Goal: Task Accomplishment & Management: Complete application form

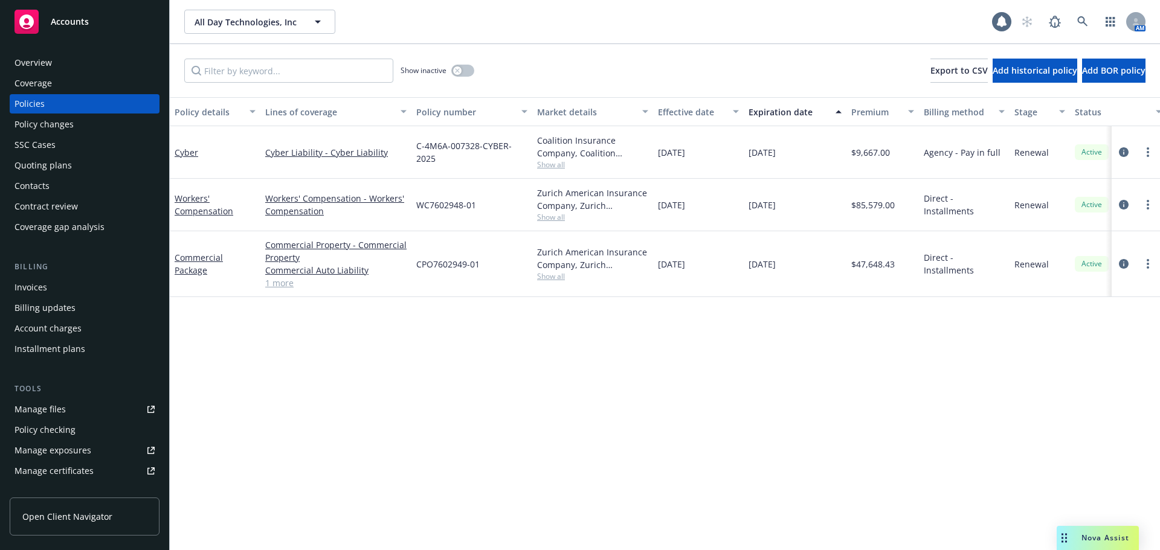
click at [483, 468] on div "Policy details Lines of coverage Policy number Market details Effective date Ex…" at bounding box center [665, 323] width 990 height 453
click at [202, 211] on link "Workers' Compensation" at bounding box center [204, 205] width 59 height 24
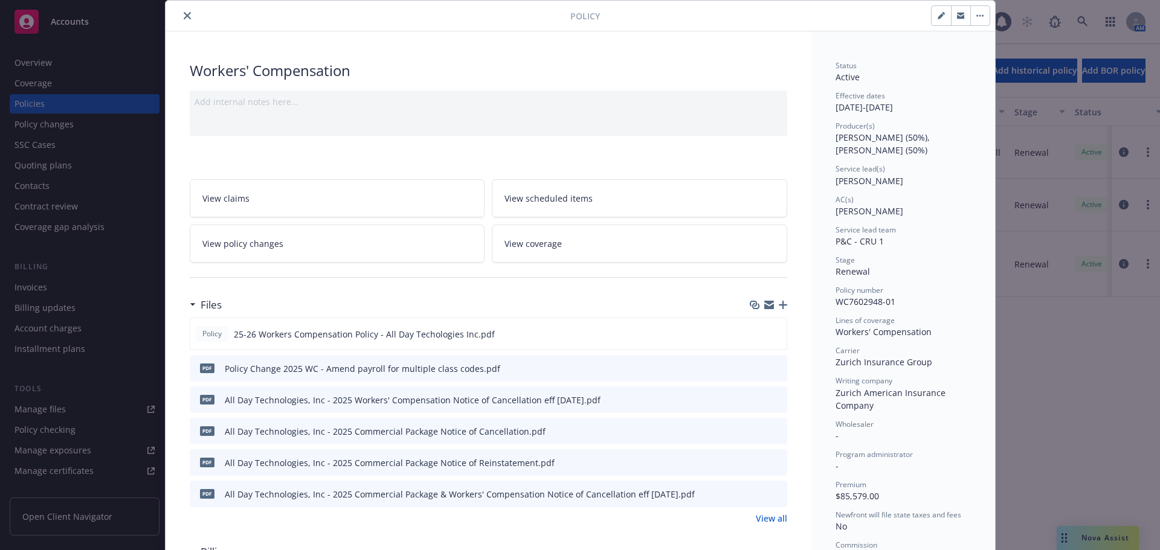
scroll to position [60, 0]
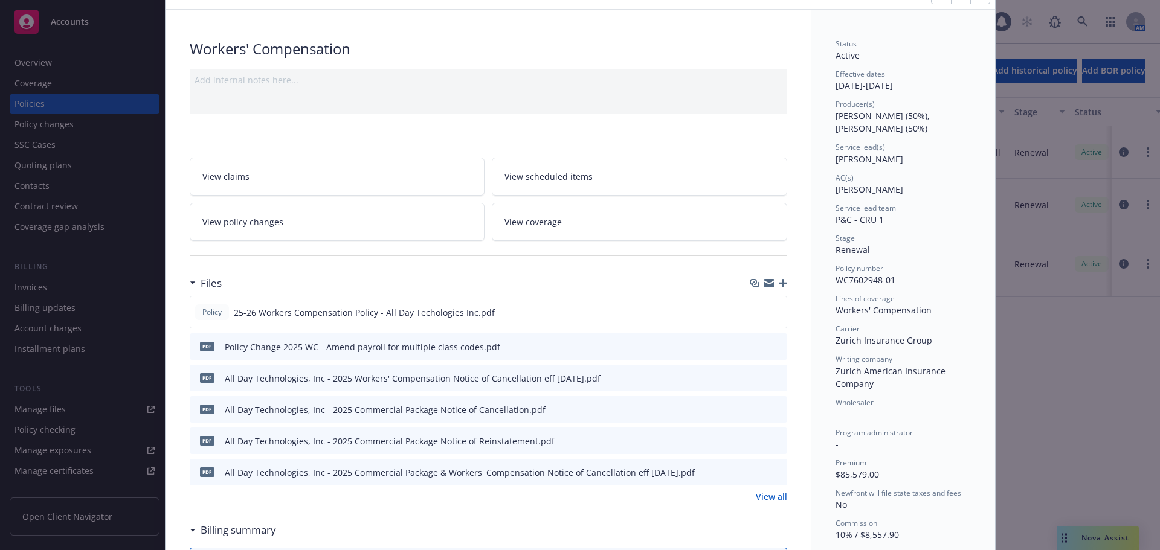
click at [773, 351] on button at bounding box center [777, 347] width 11 height 13
click at [776, 345] on button "preview file" at bounding box center [775, 346] width 13 height 11
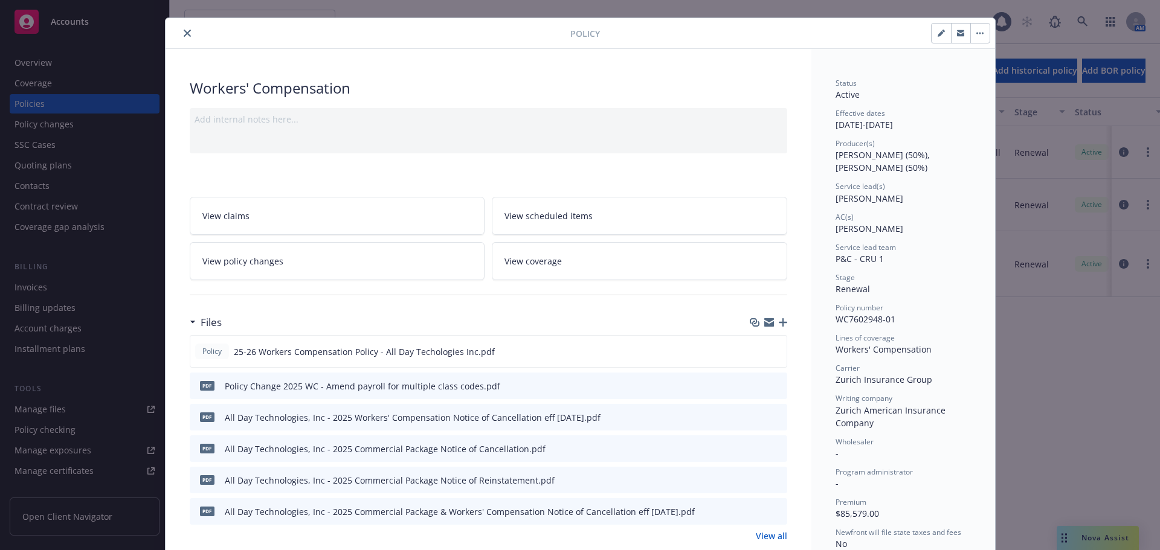
scroll to position [0, 0]
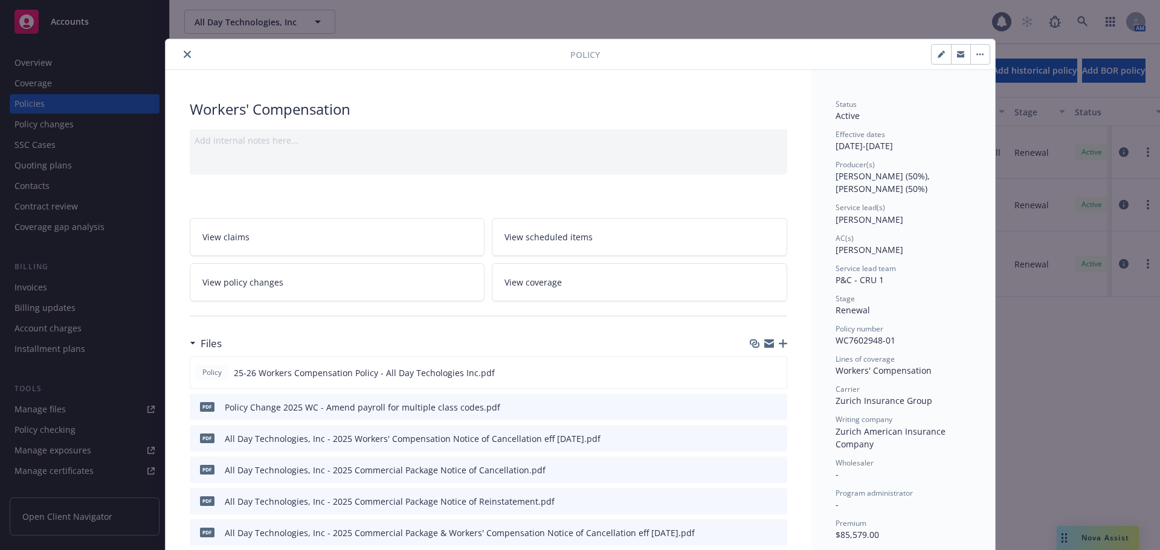
drag, startPoint x: 179, startPoint y: 54, endPoint x: 177, endPoint y: 60, distance: 6.5
click at [184, 54] on icon "close" at bounding box center [187, 54] width 7 height 7
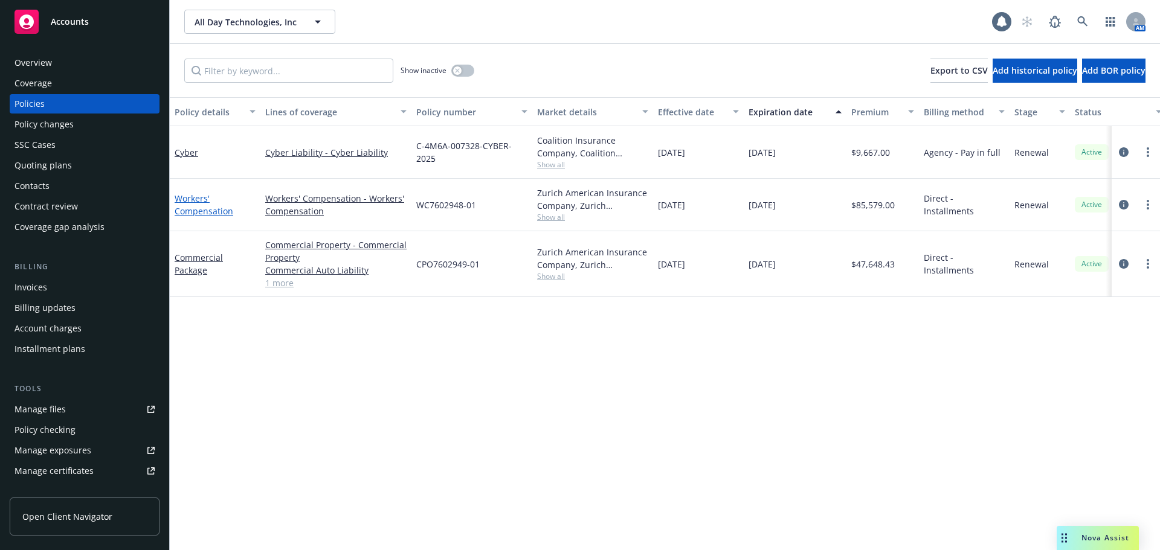
click at [199, 208] on link "Workers' Compensation" at bounding box center [204, 205] width 59 height 24
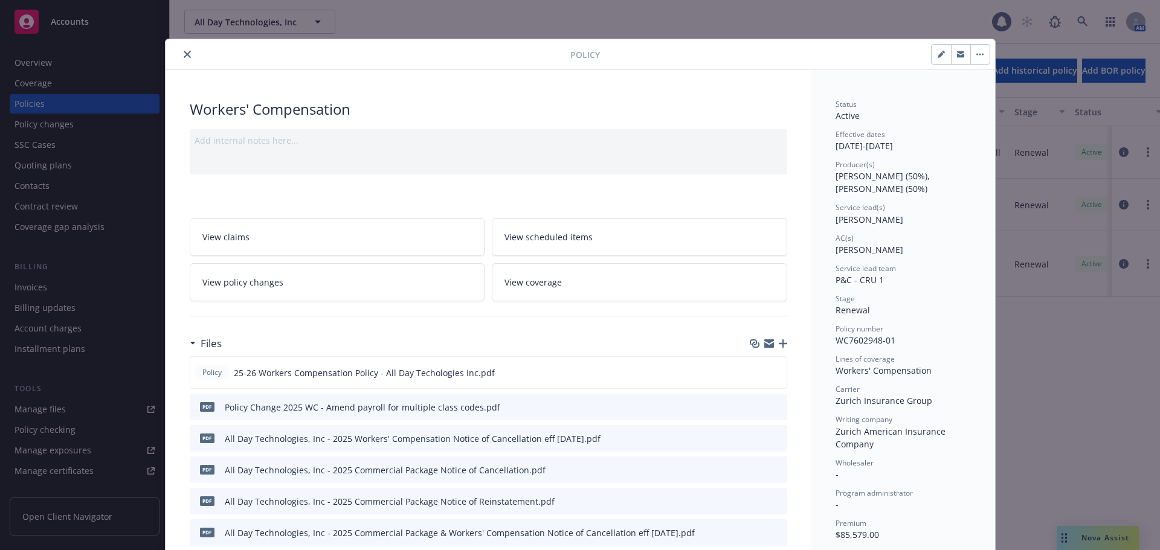
scroll to position [36, 0]
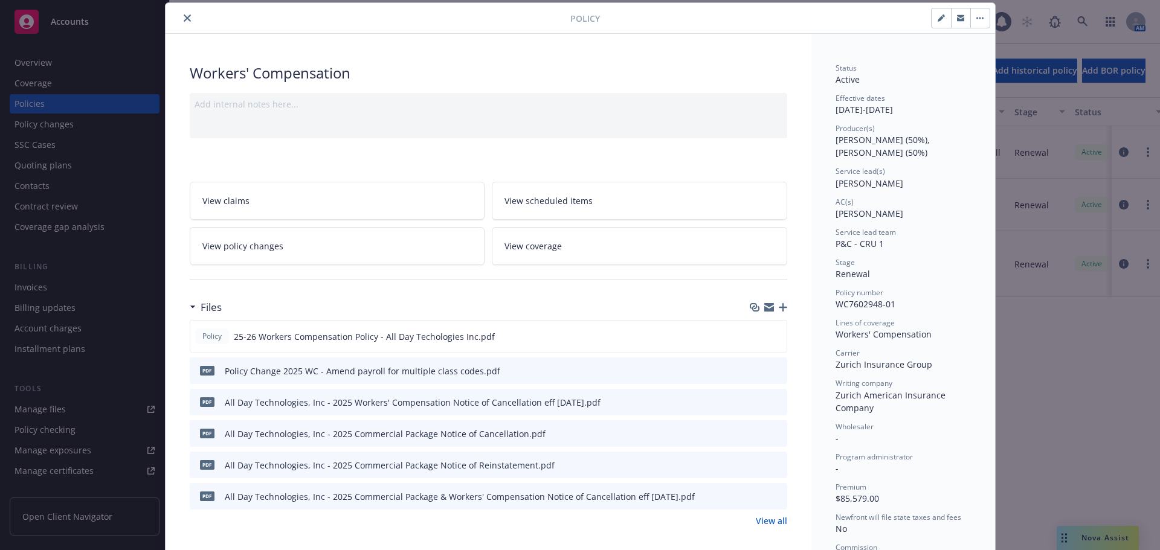
click at [368, 251] on link "View policy changes" at bounding box center [337, 246] width 295 height 38
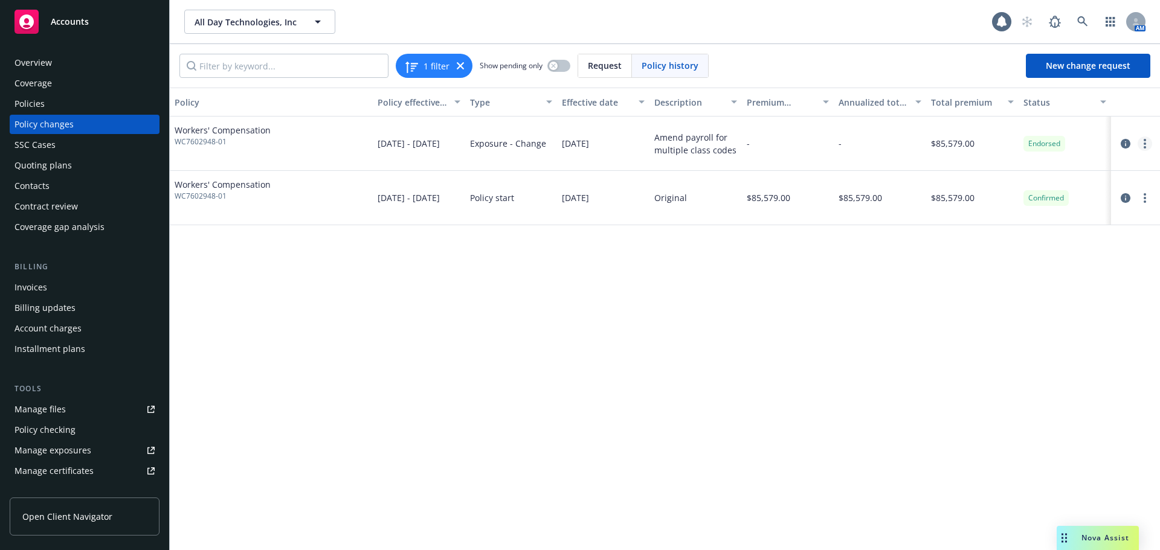
click at [1147, 146] on link "more" at bounding box center [1145, 144] width 15 height 15
drag, startPoint x: 975, startPoint y: 425, endPoint x: 977, endPoint y: 416, distance: 9.2
click at [975, 425] on div "Policy Policy effective dates Type Effective date Description Premium change An…" at bounding box center [665, 319] width 990 height 463
click at [1127, 145] on icon "circleInformation" at bounding box center [1126, 144] width 10 height 10
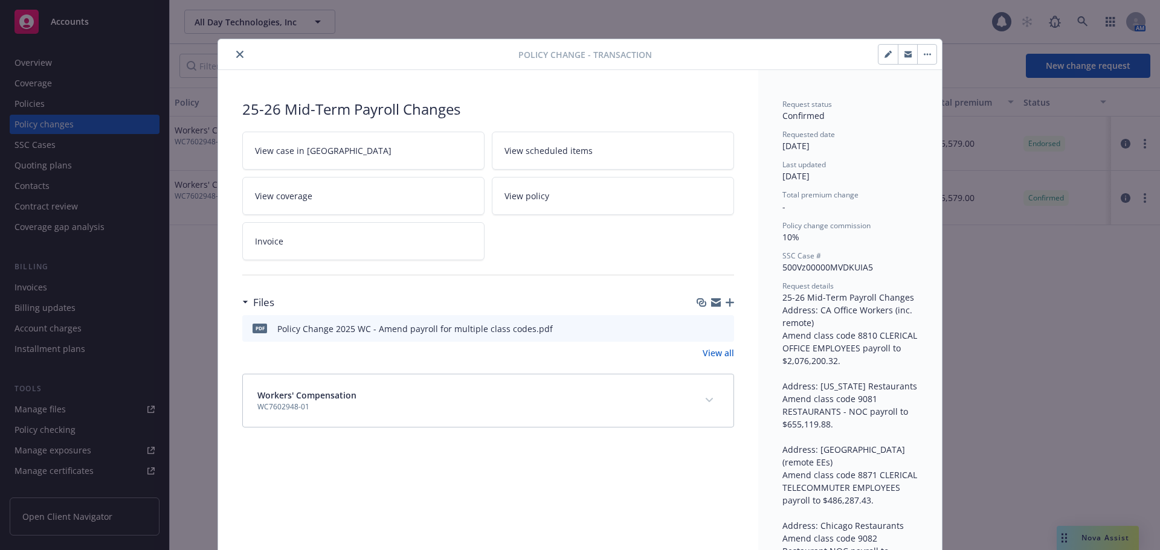
click at [344, 251] on link "Invoice" at bounding box center [363, 241] width 242 height 38
click at [717, 331] on icon "preview file" at bounding box center [722, 328] width 11 height 8
click at [233, 53] on button "close" at bounding box center [240, 54] width 15 height 15
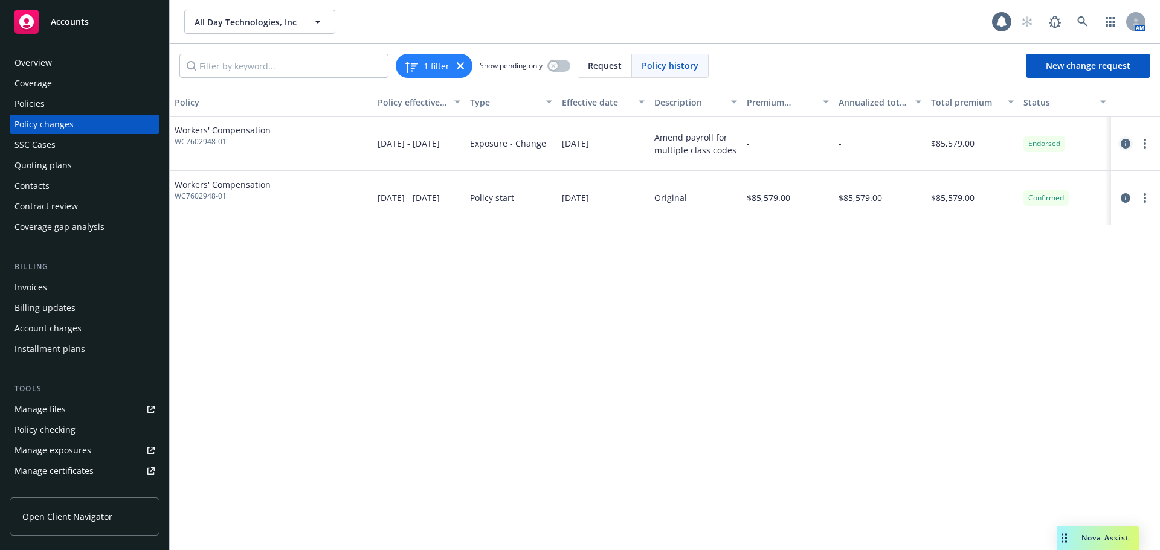
click at [1127, 144] on icon "circleInformation" at bounding box center [1126, 144] width 10 height 10
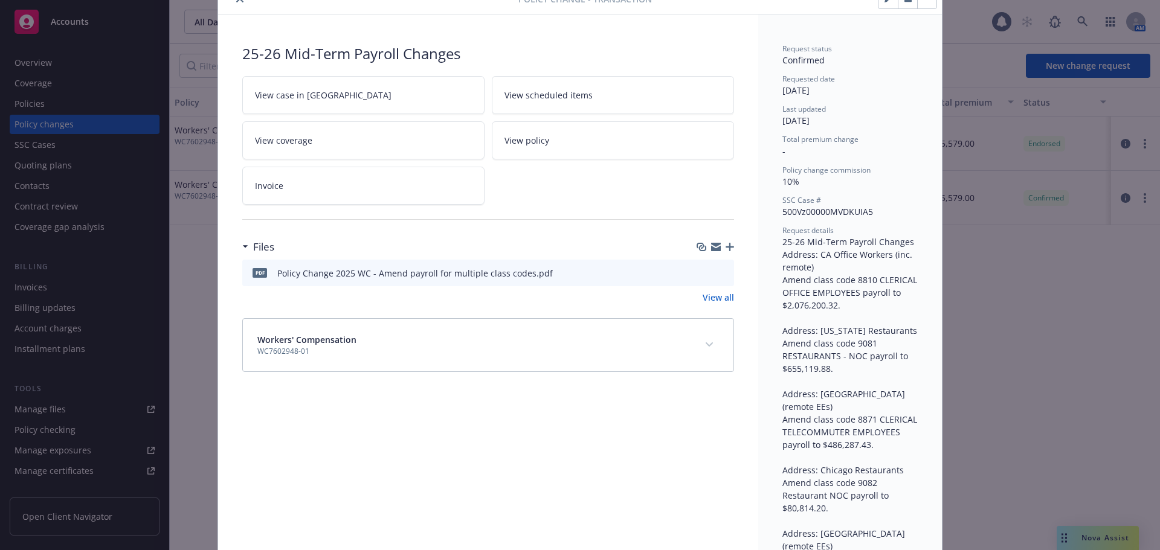
scroll to position [24, 0]
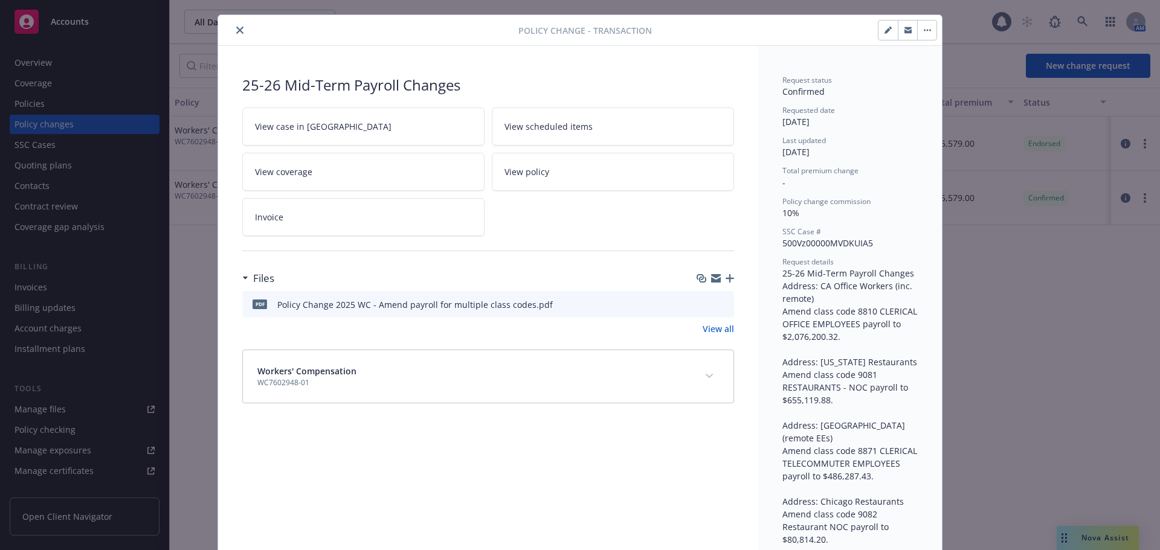
click at [236, 31] on icon "close" at bounding box center [239, 30] width 7 height 7
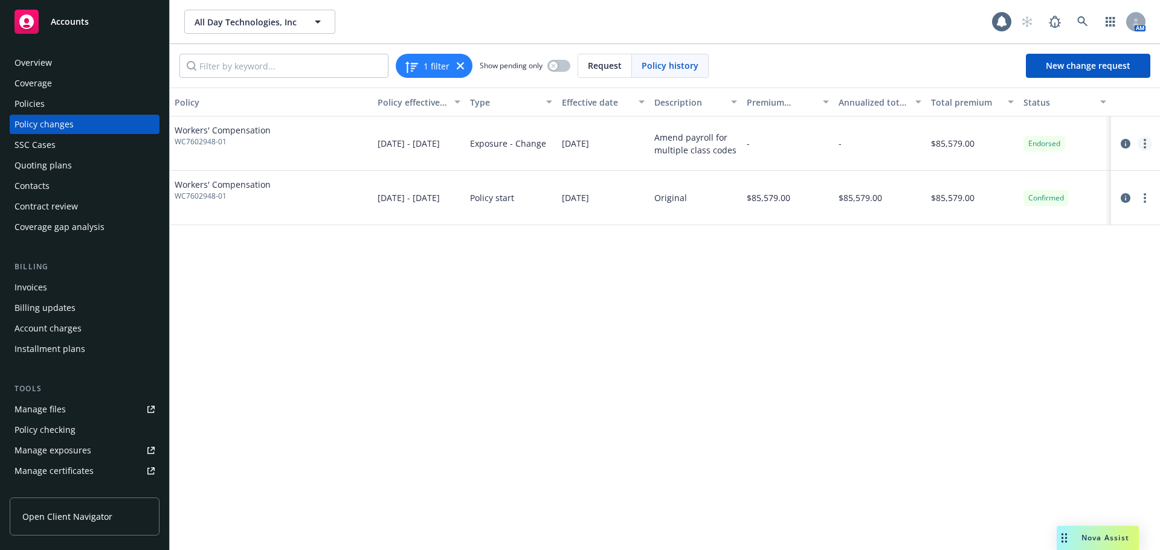
click at [1146, 142] on link "more" at bounding box center [1145, 144] width 15 height 15
click at [537, 382] on div "Policy Policy effective dates Type Effective date Description Premium change An…" at bounding box center [665, 319] width 990 height 463
click at [1144, 147] on circle "more" at bounding box center [1145, 147] width 2 height 2
click at [995, 172] on link "Copy logging email" at bounding box center [1047, 168] width 207 height 24
click at [1115, 541] on span "Nova Assist" at bounding box center [1106, 538] width 48 height 10
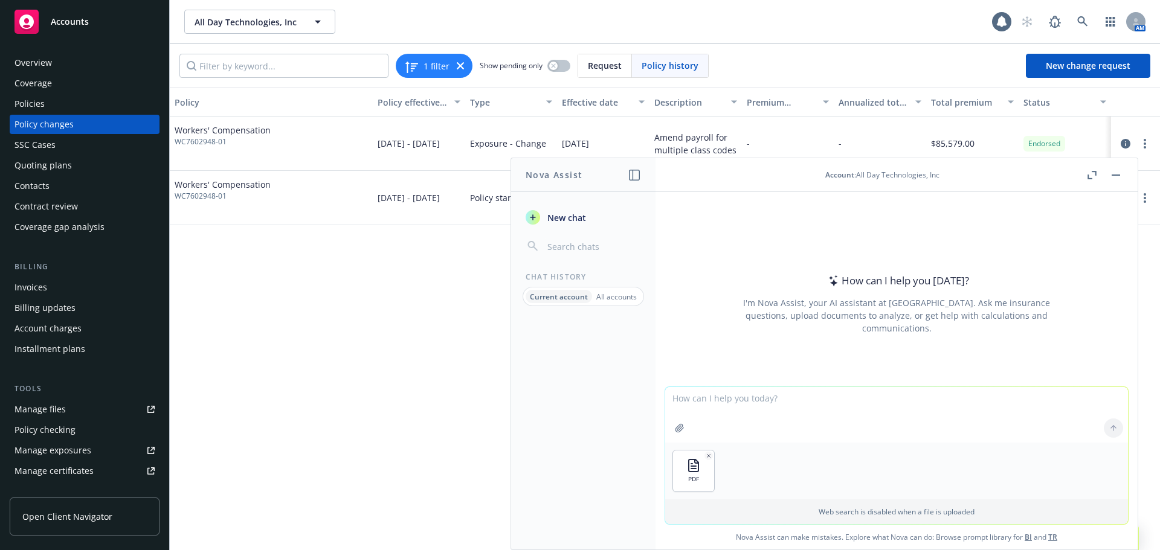
click at [784, 399] on textarea at bounding box center [896, 415] width 463 height 56
type textarea "What does STA mean on this endorsement?"
click at [1111, 430] on icon at bounding box center [1113, 428] width 8 height 8
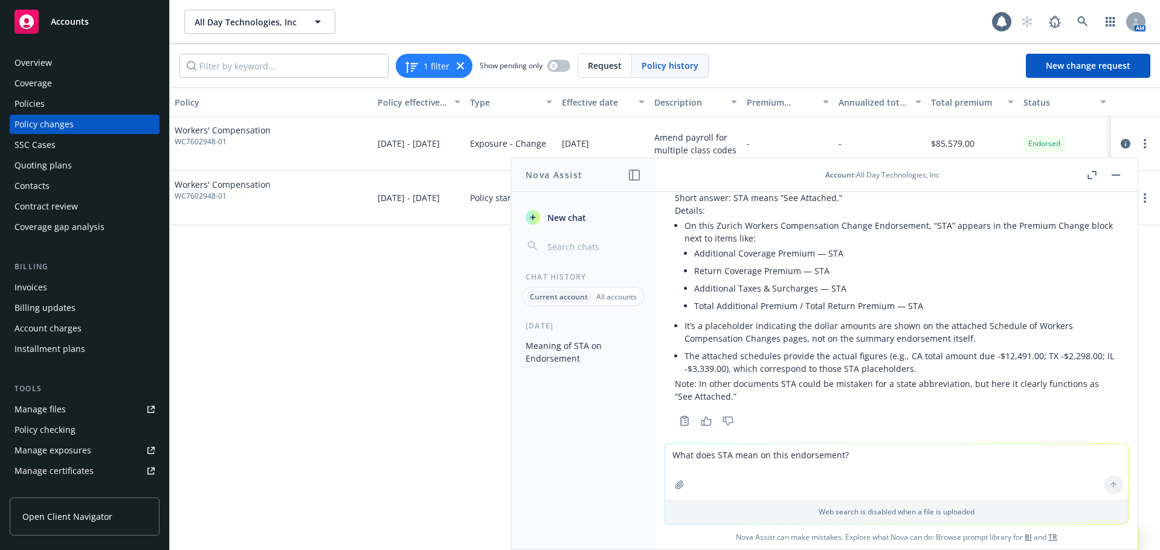
scroll to position [102, 0]
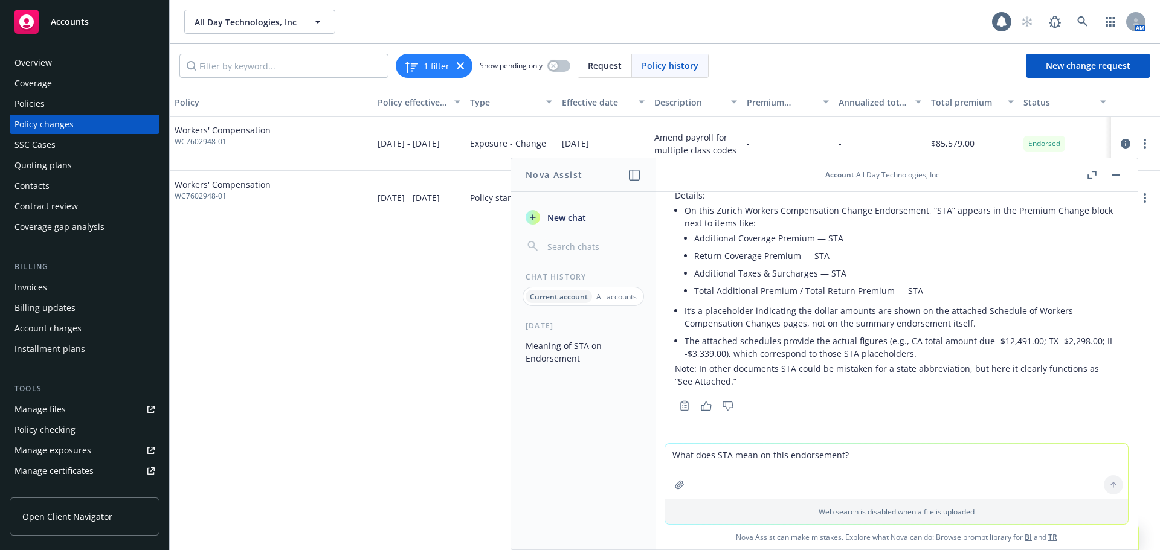
click at [760, 465] on textarea "What does STA mean on this endorsement?" at bounding box center [896, 472] width 463 height 56
type textarea "W"
click at [955, 454] on textarea "What id the amount due on this endorsement?" at bounding box center [896, 471] width 463 height 57
drag, startPoint x: 700, startPoint y: 450, endPoint x: 687, endPoint y: 492, distance: 43.6
click at [700, 453] on textarea "What id the amount due on this endorsement?" at bounding box center [896, 471] width 463 height 57
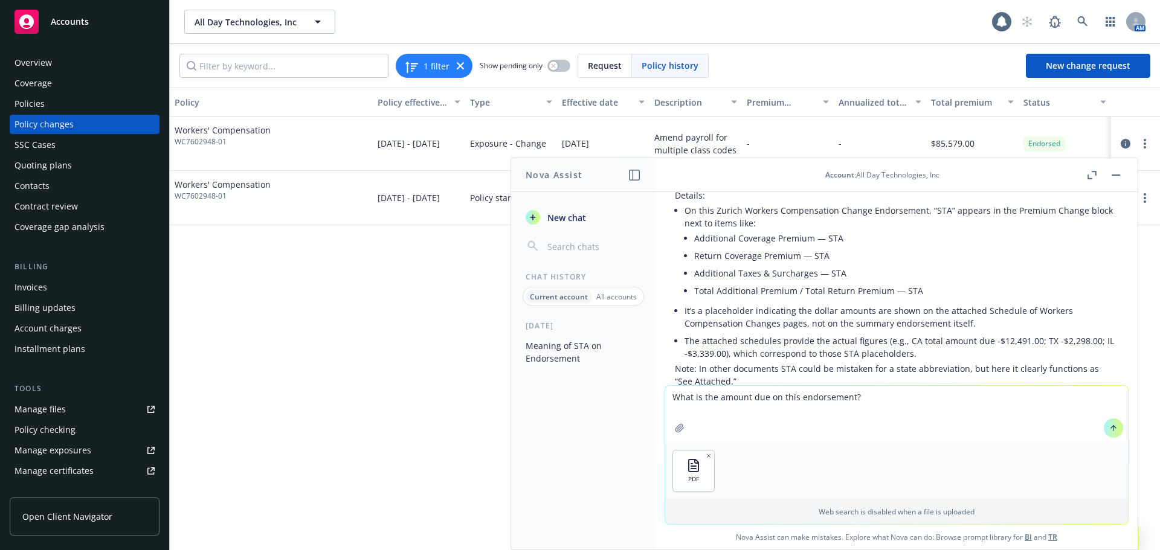
click at [765, 395] on textarea "What is the amount due on this endorsement?" at bounding box center [896, 414] width 463 height 57
type textarea "What is the amount due or owed on this endorsement?"
click at [1110, 431] on icon at bounding box center [1113, 428] width 8 height 8
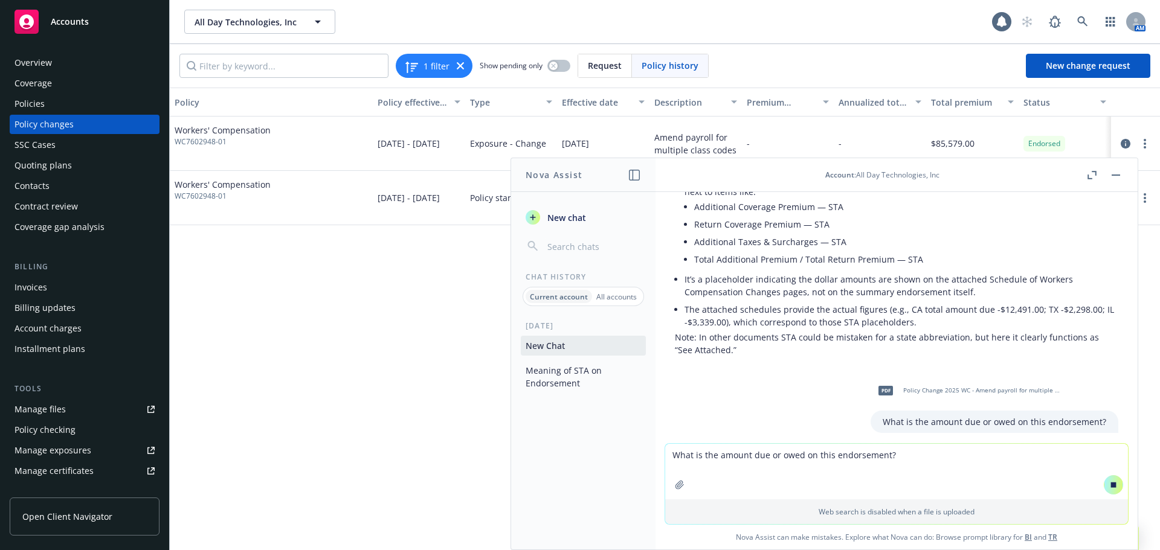
scroll to position [199, 0]
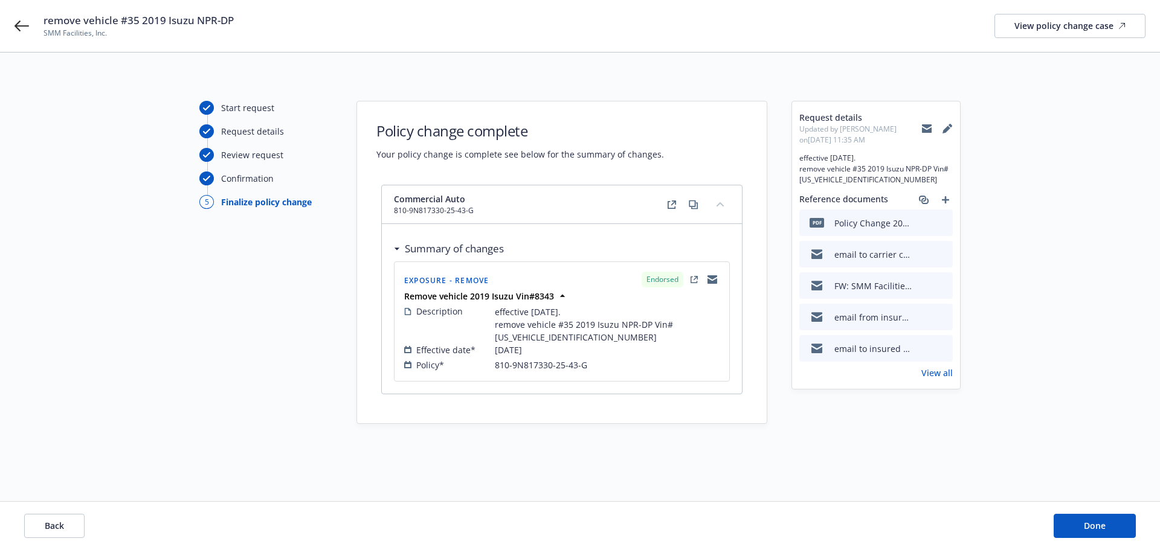
click at [721, 208] on button "collapse content" at bounding box center [720, 204] width 19 height 19
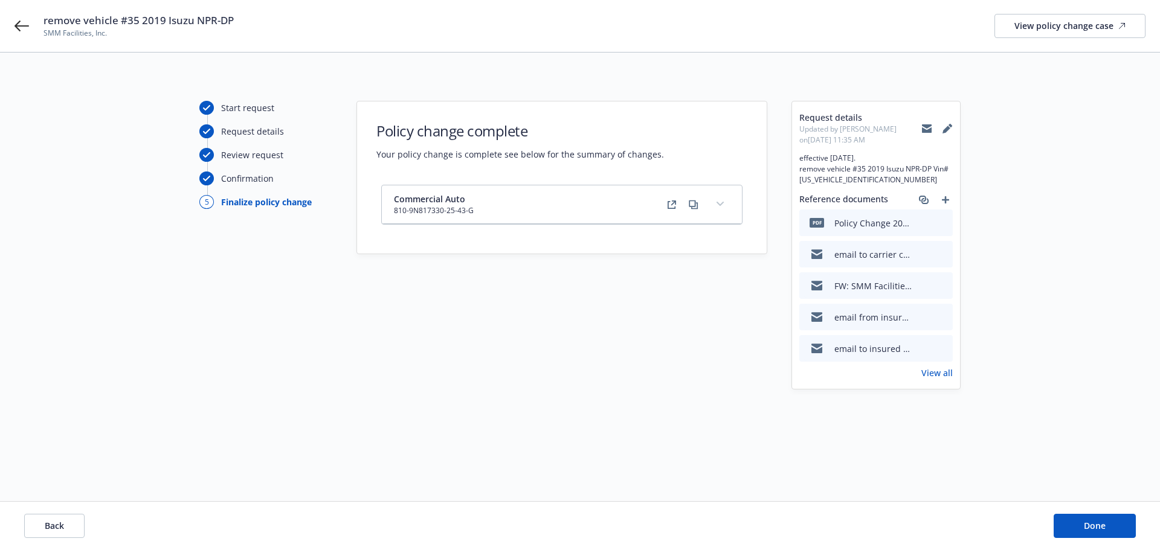
click at [721, 208] on button "expand content" at bounding box center [720, 204] width 19 height 19
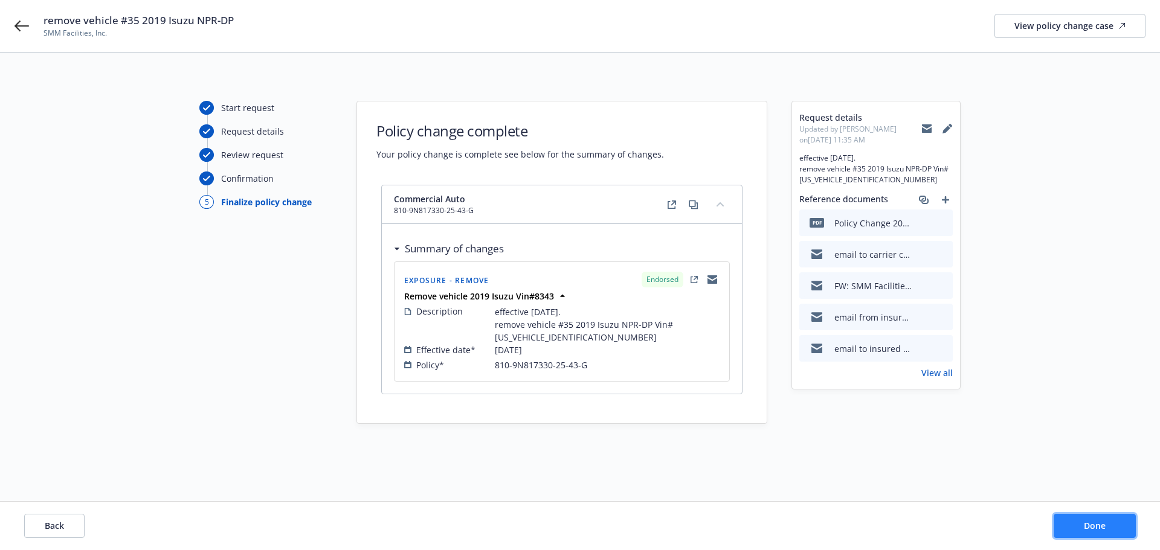
click at [1083, 526] on button "Done" at bounding box center [1095, 526] width 82 height 24
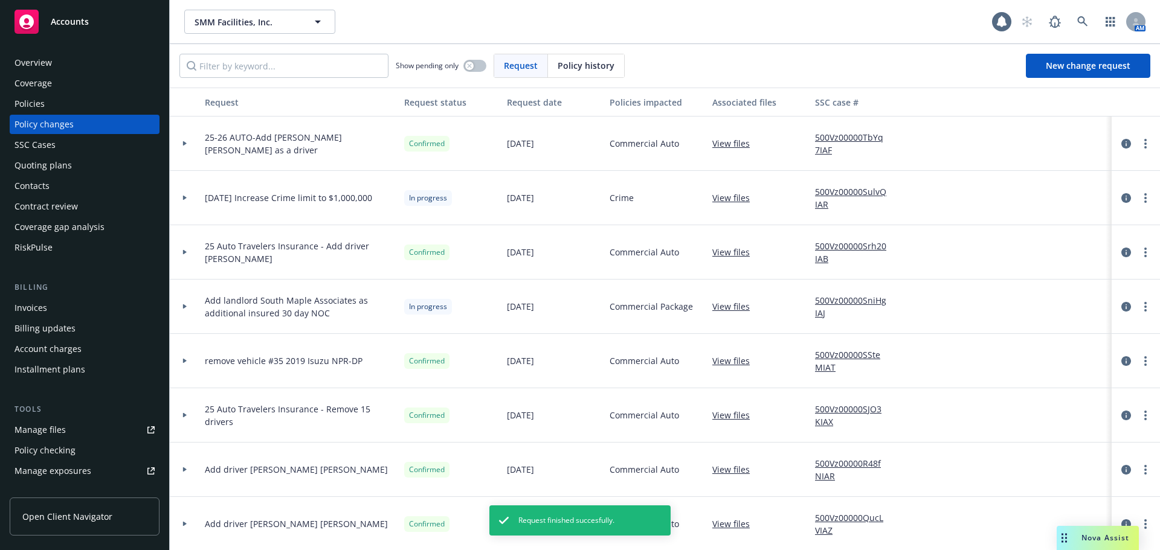
click at [57, 98] on div "Policies" at bounding box center [85, 103] width 140 height 19
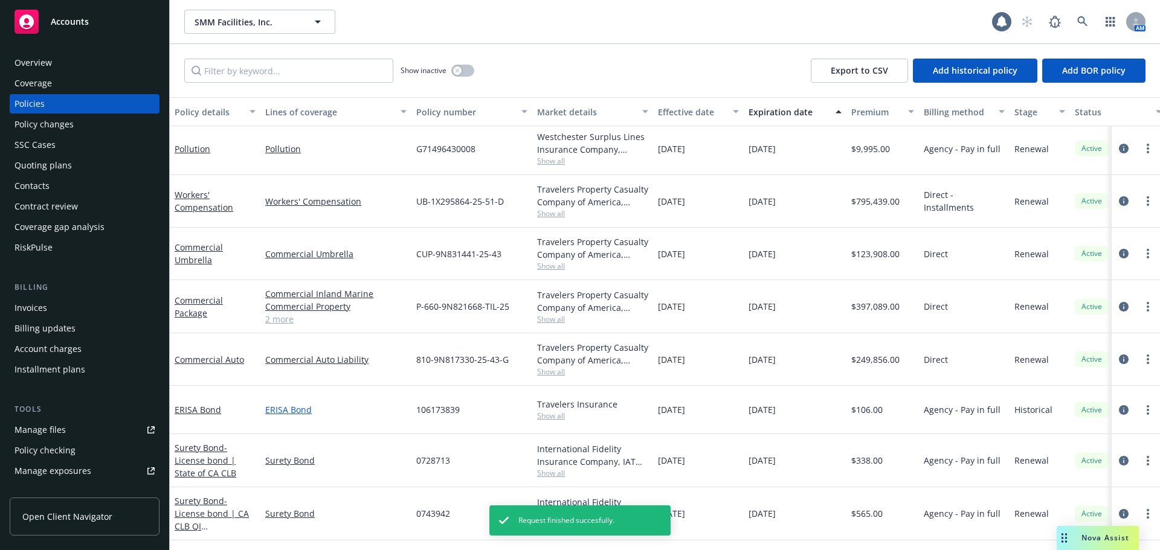
scroll to position [242, 0]
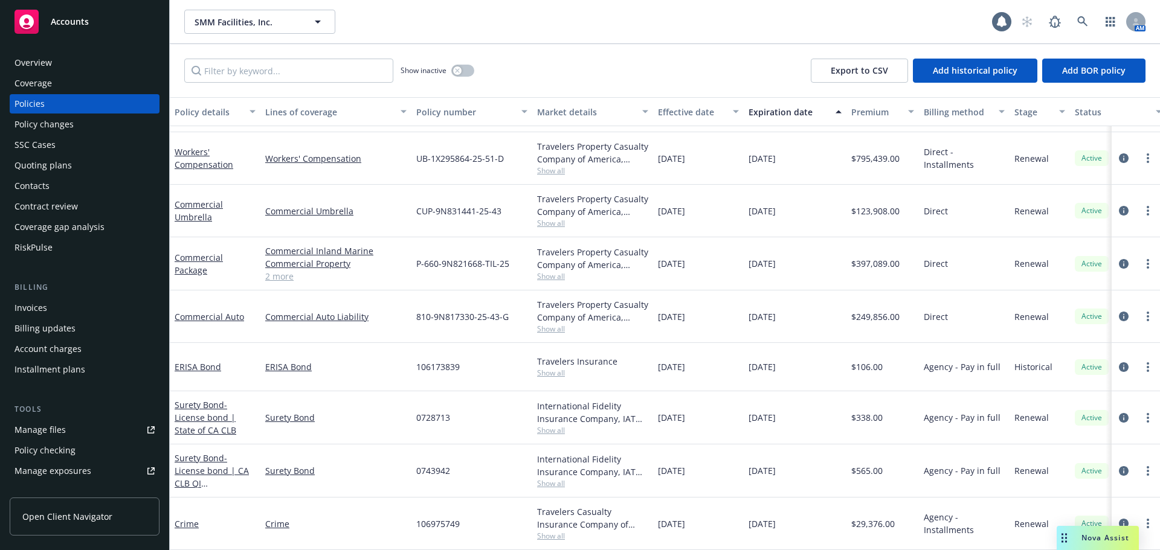
click at [54, 126] on div "Policy changes" at bounding box center [44, 124] width 59 height 19
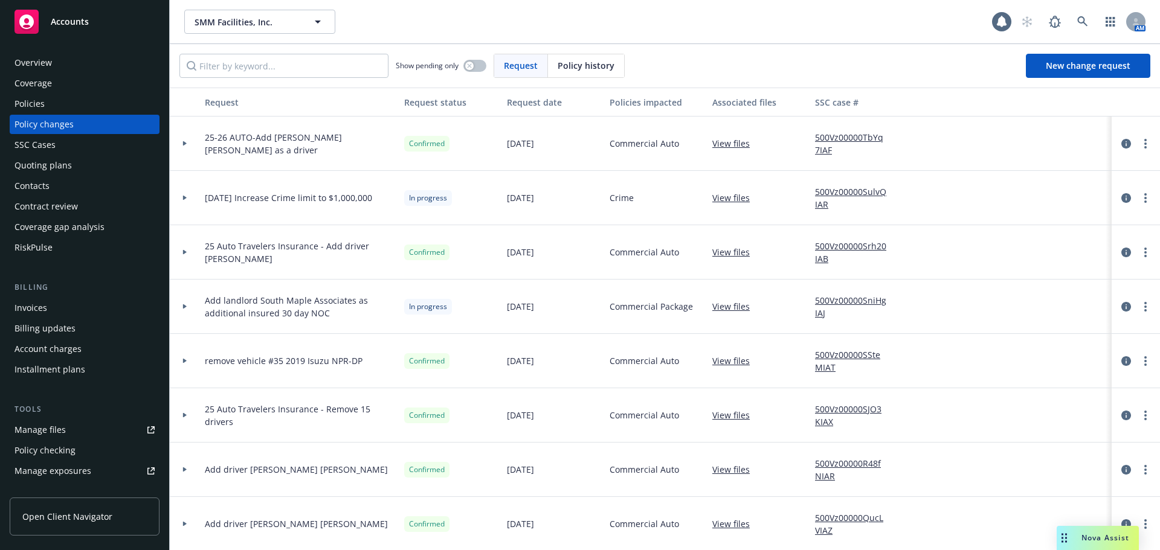
click at [731, 358] on link "View files" at bounding box center [735, 361] width 47 height 13
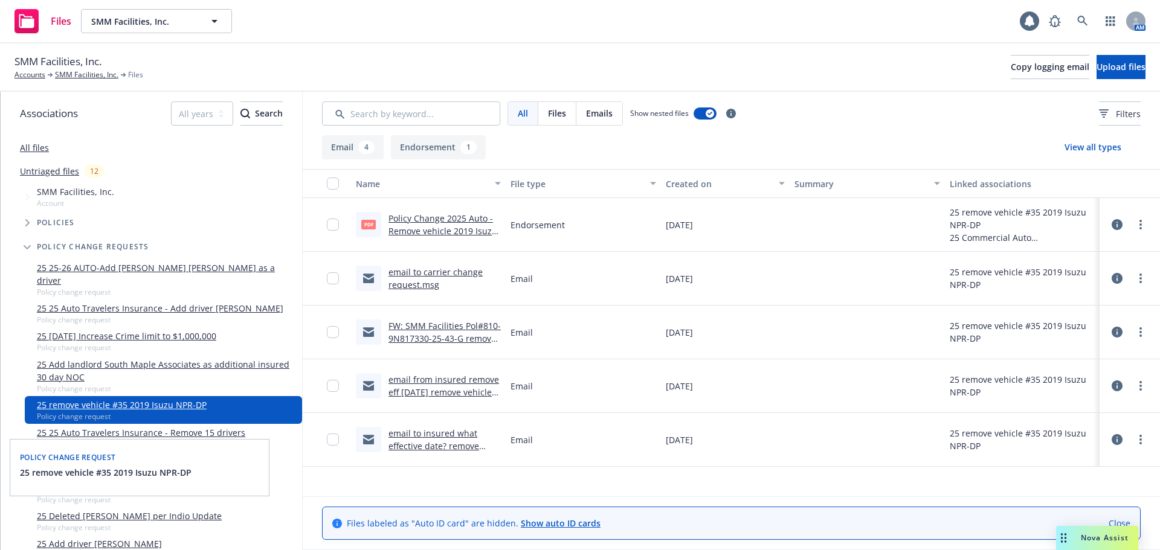
click at [120, 411] on link "25 remove vehicle #35 2019 Isuzu NPR-DP" at bounding box center [122, 405] width 170 height 13
click at [68, 469] on span "25 remove vehicle #35 2019 Isuzu NPR-DP" at bounding box center [106, 472] width 172 height 13
click at [60, 460] on span "Policy change request" at bounding box center [67, 458] width 95 height 10
click at [92, 411] on link "25 remove vehicle #35 2019 Isuzu NPR-DP" at bounding box center [122, 405] width 170 height 13
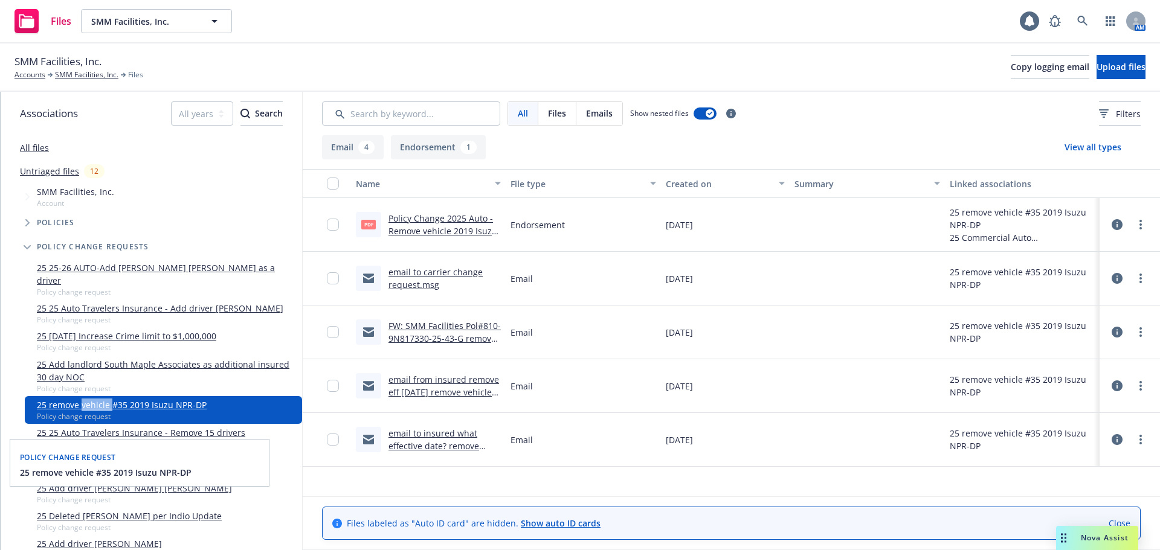
click at [92, 411] on link "25 remove vehicle #35 2019 Isuzu NPR-DP" at bounding box center [122, 405] width 170 height 13
click at [118, 411] on link "25 remove vehicle #35 2019 Isuzu NPR-DP" at bounding box center [122, 405] width 170 height 13
click at [92, 75] on link "SMM Facilities, Inc." at bounding box center [86, 74] width 63 height 11
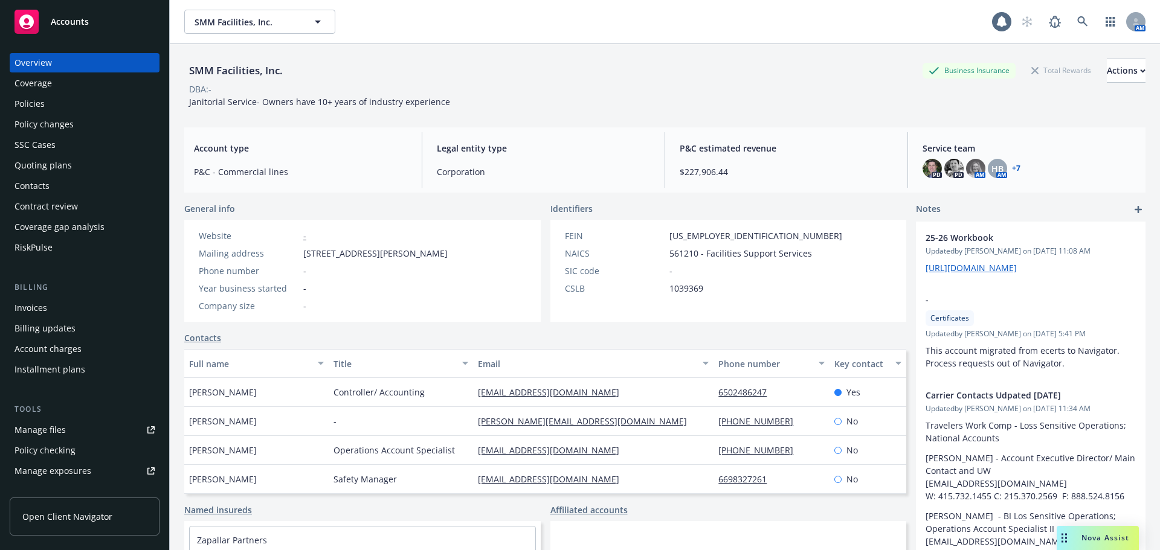
click at [23, 129] on div "Policy changes" at bounding box center [44, 124] width 59 height 19
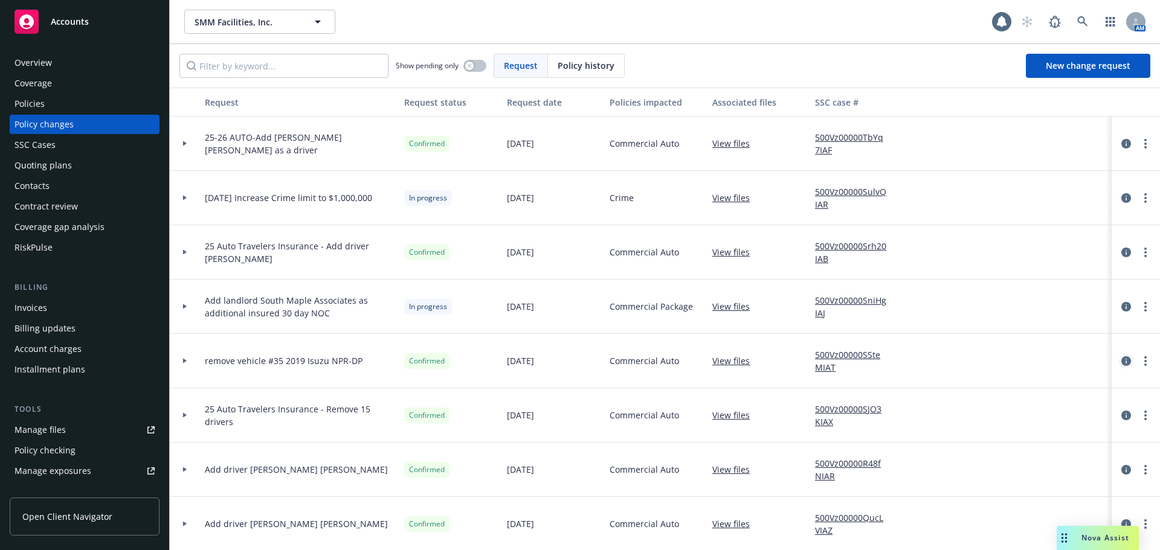
click at [1121, 363] on icon "circleInformation" at bounding box center [1126, 361] width 10 height 10
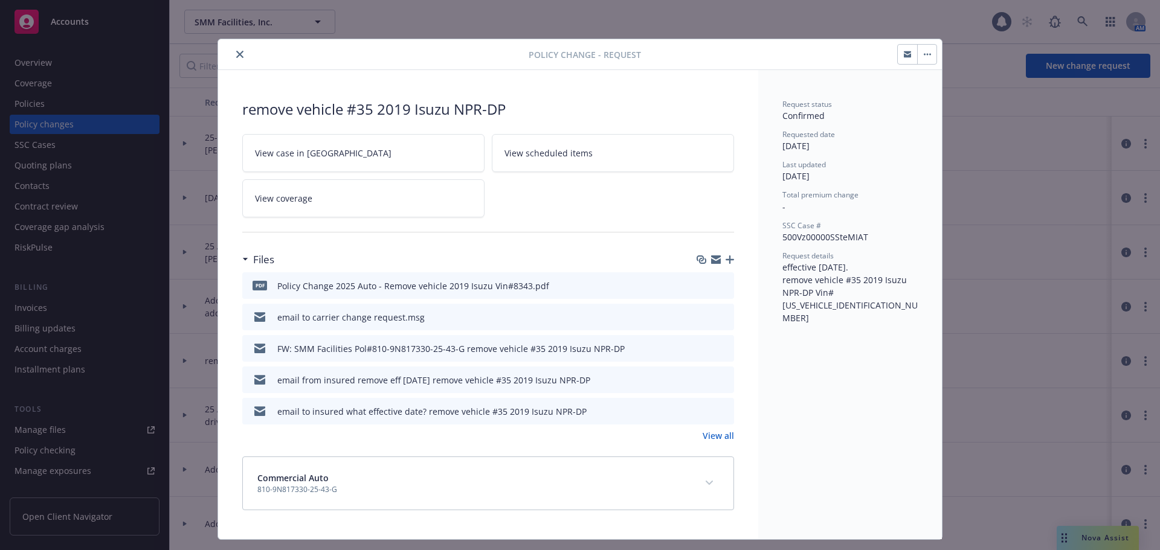
click at [563, 161] on link "View scheduled items" at bounding box center [613, 153] width 242 height 38
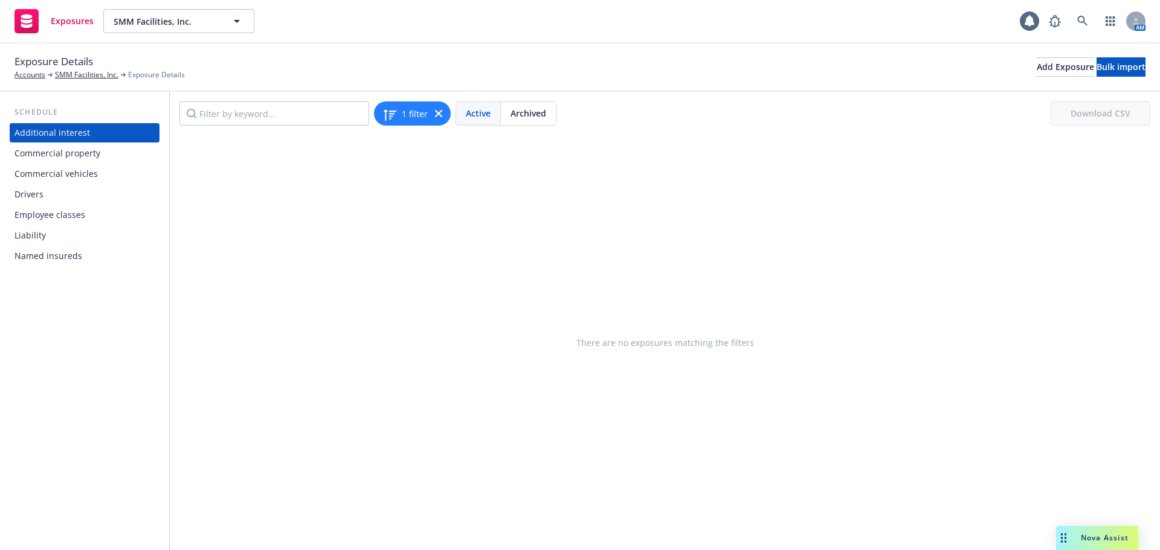
click at [47, 177] on div "Commercial vehicles" at bounding box center [56, 173] width 83 height 19
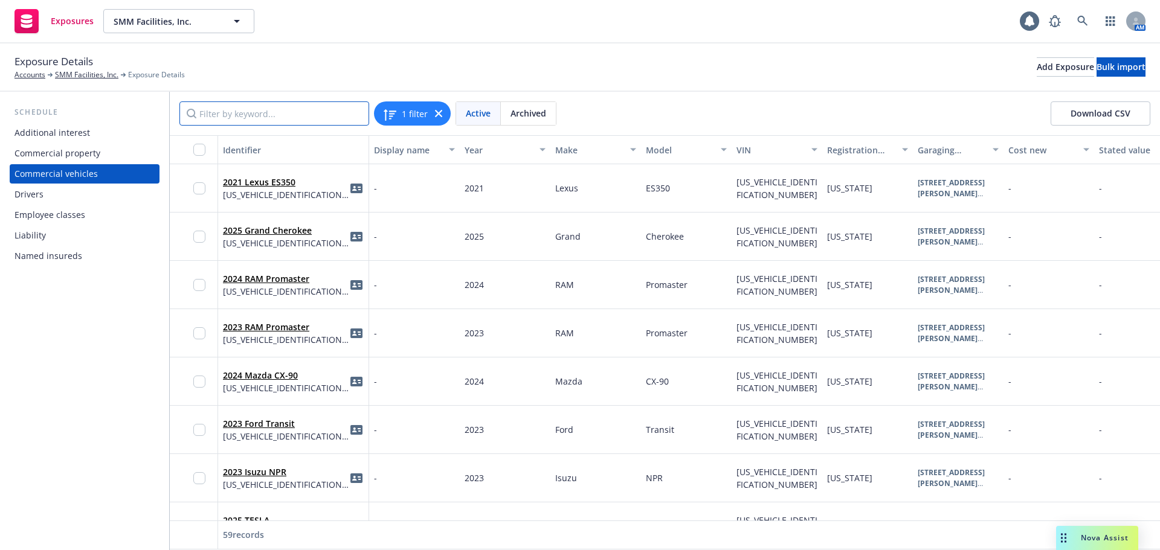
click at [297, 115] on input "Filter by keyword..." at bounding box center [274, 114] width 190 height 24
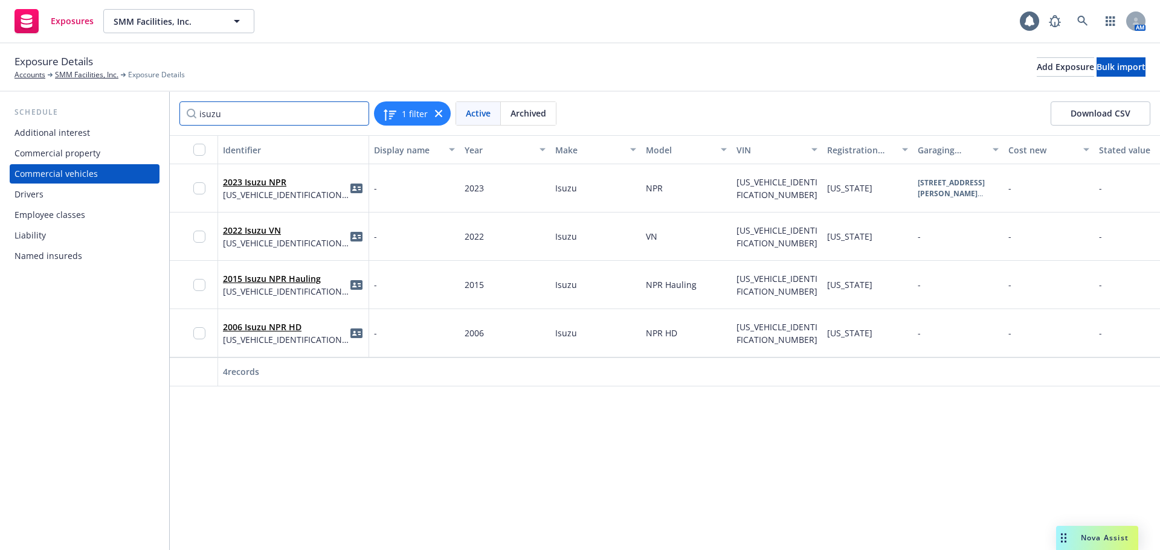
drag, startPoint x: 233, startPoint y: 114, endPoint x: 124, endPoint y: 117, distance: 108.2
click at [132, 118] on div "Schedule Additional interest Commercial property Commercial vehicles Drivers Em…" at bounding box center [580, 321] width 1160 height 459
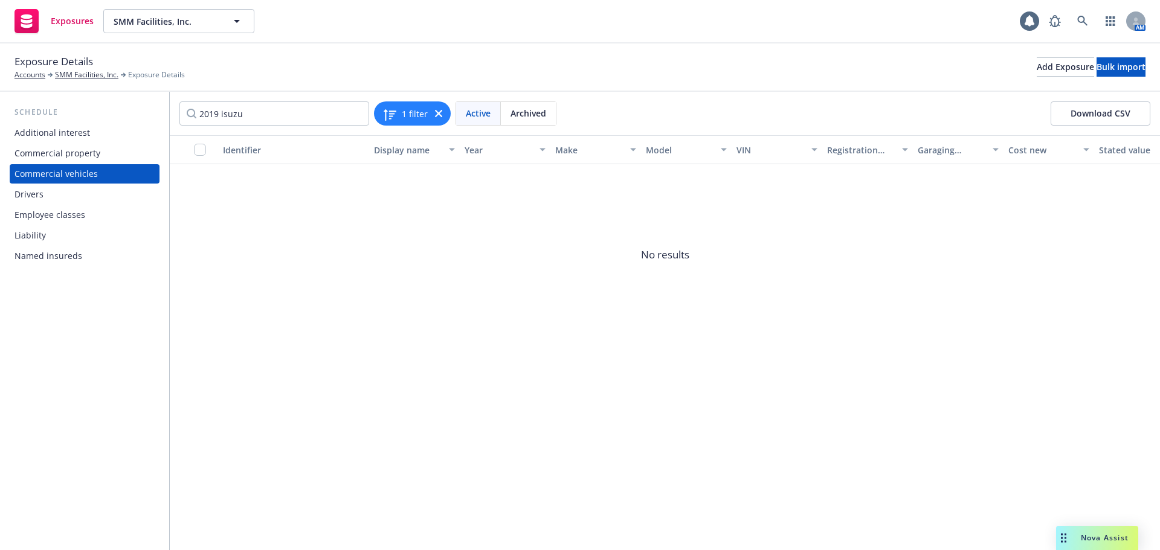
click at [537, 115] on span "Archived" at bounding box center [529, 113] width 36 height 13
click at [254, 112] on input "2019 isuzu" at bounding box center [274, 114] width 190 height 24
drag, startPoint x: 254, startPoint y: 112, endPoint x: 0, endPoint y: 115, distance: 254.4
click at [5, 115] on div "Schedule Additional interest Commercial property Commercial vehicles Drivers Em…" at bounding box center [580, 321] width 1160 height 459
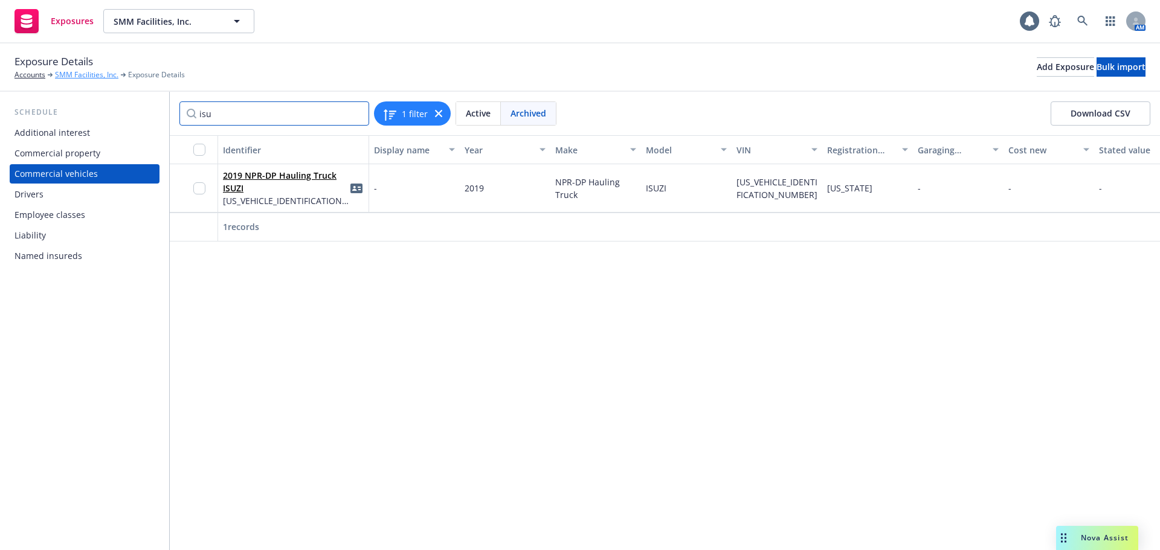
type input "isu"
click at [98, 76] on link "SMM Facilities, Inc." at bounding box center [86, 74] width 63 height 11
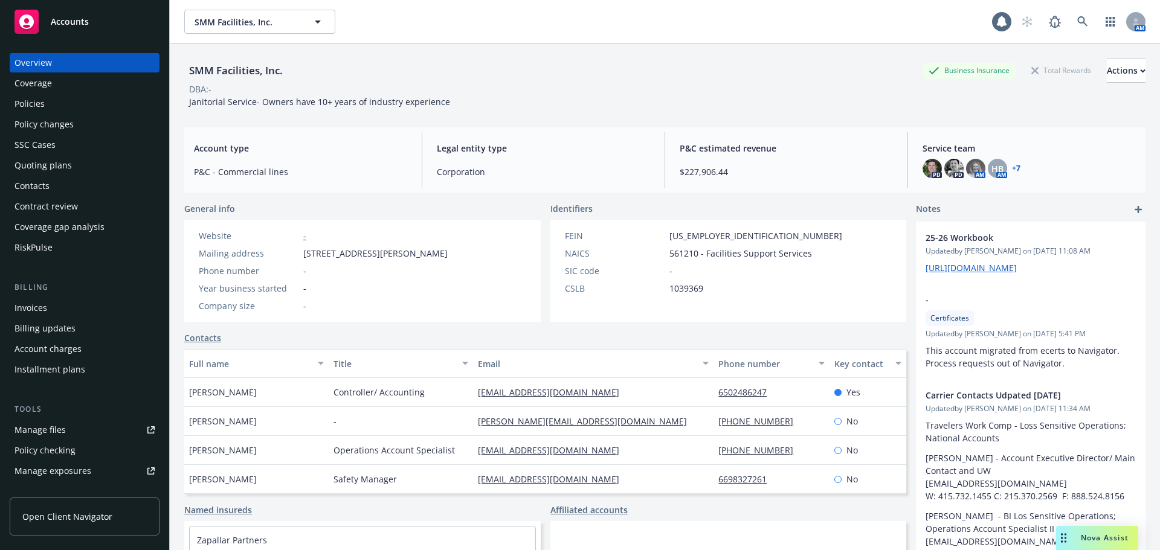
click at [1012, 169] on link "+ 7" at bounding box center [1016, 168] width 8 height 7
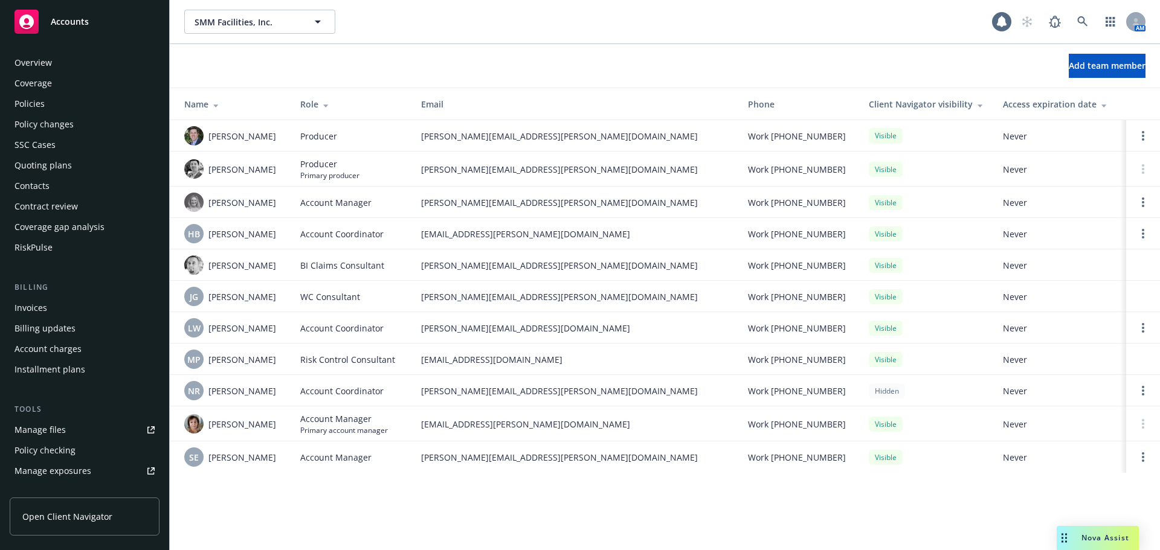
scroll to position [278, 0]
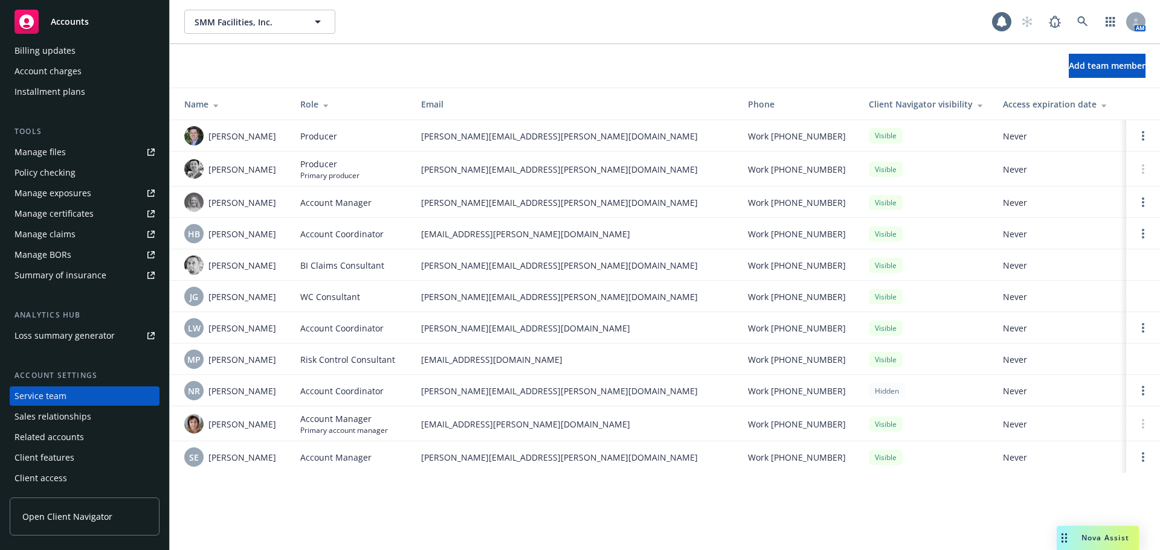
click at [57, 145] on div "Manage files" at bounding box center [40, 152] width 51 height 19
